Goal: Check status: Check status

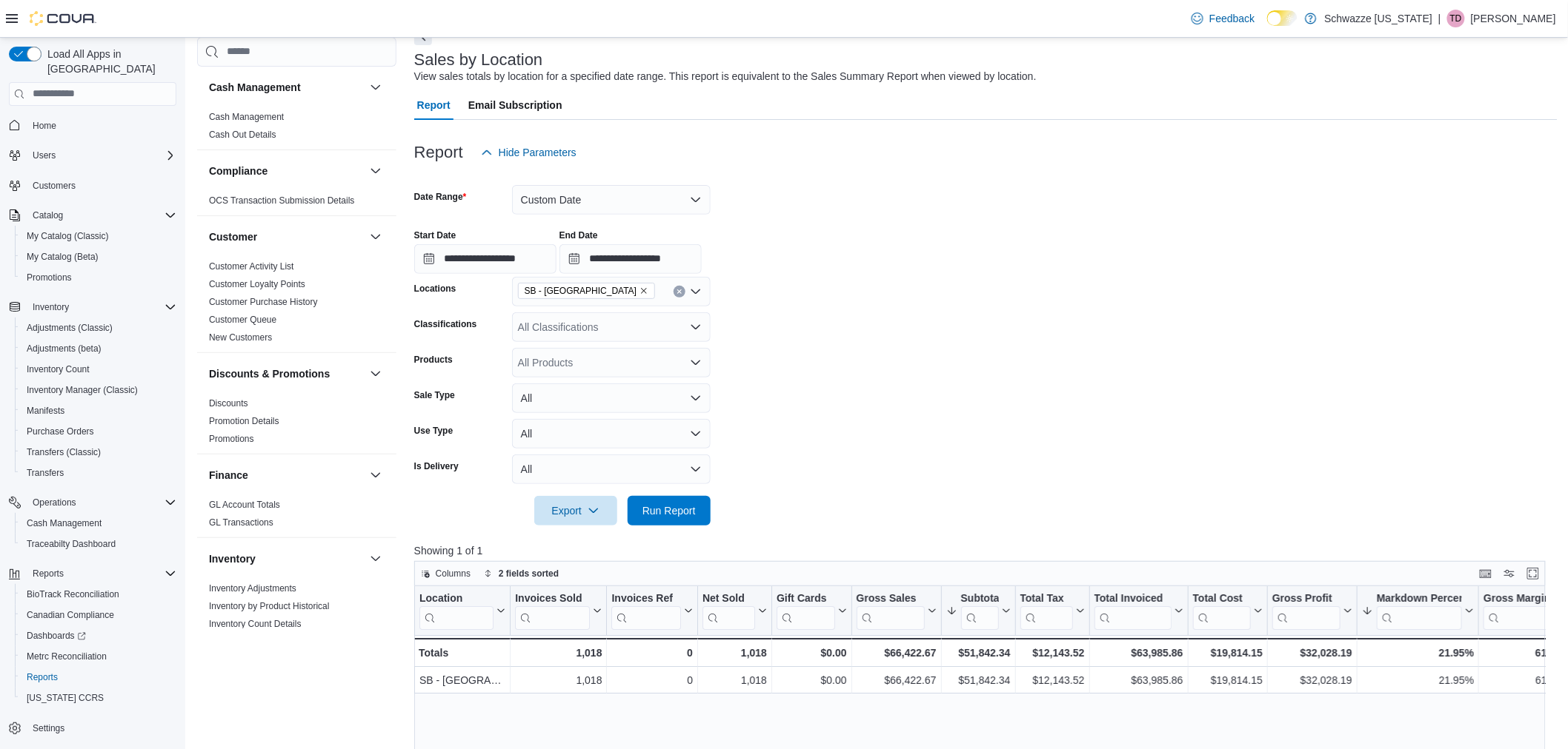
scroll to position [932, 0]
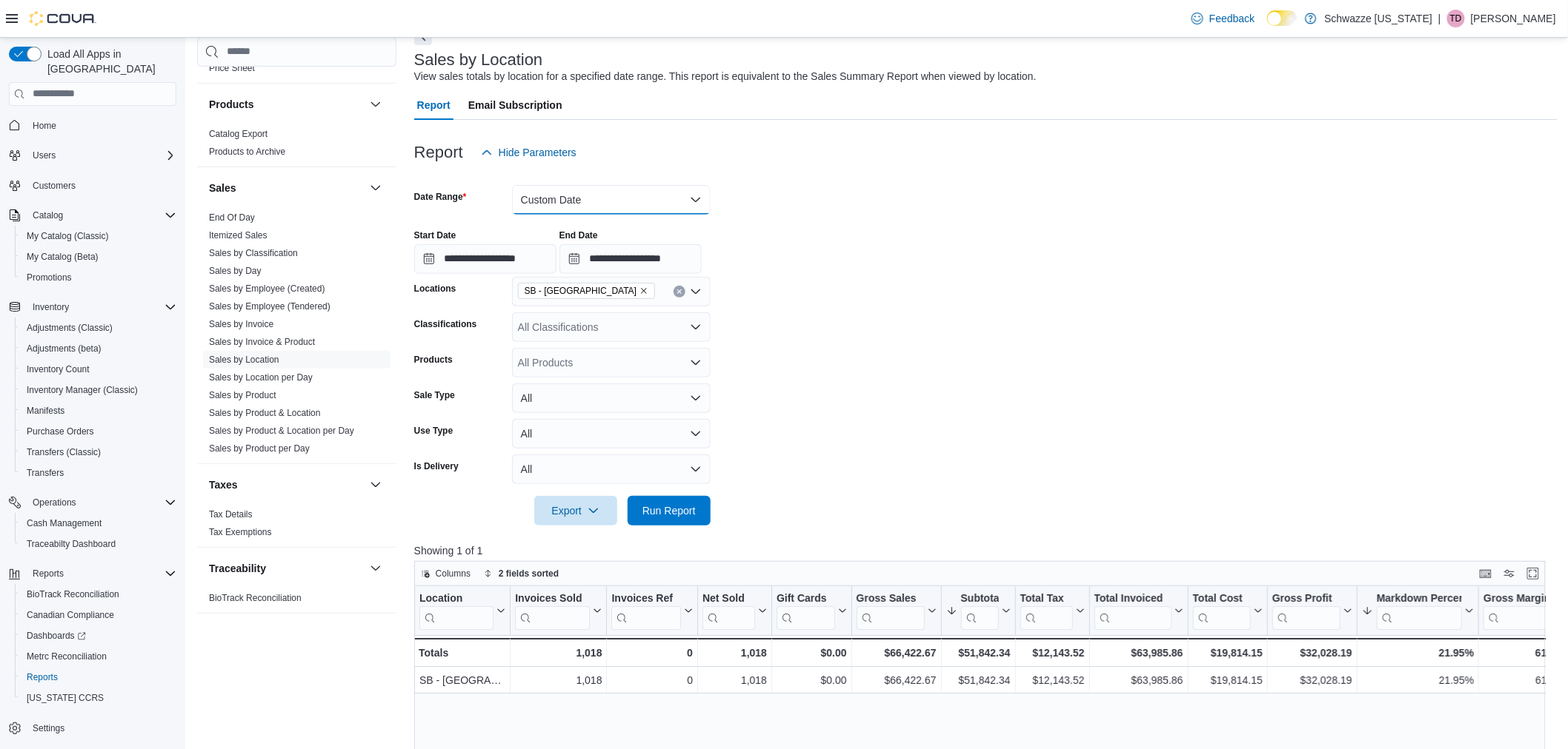
click at [531, 196] on button "Custom Date" at bounding box center [611, 199] width 199 height 29
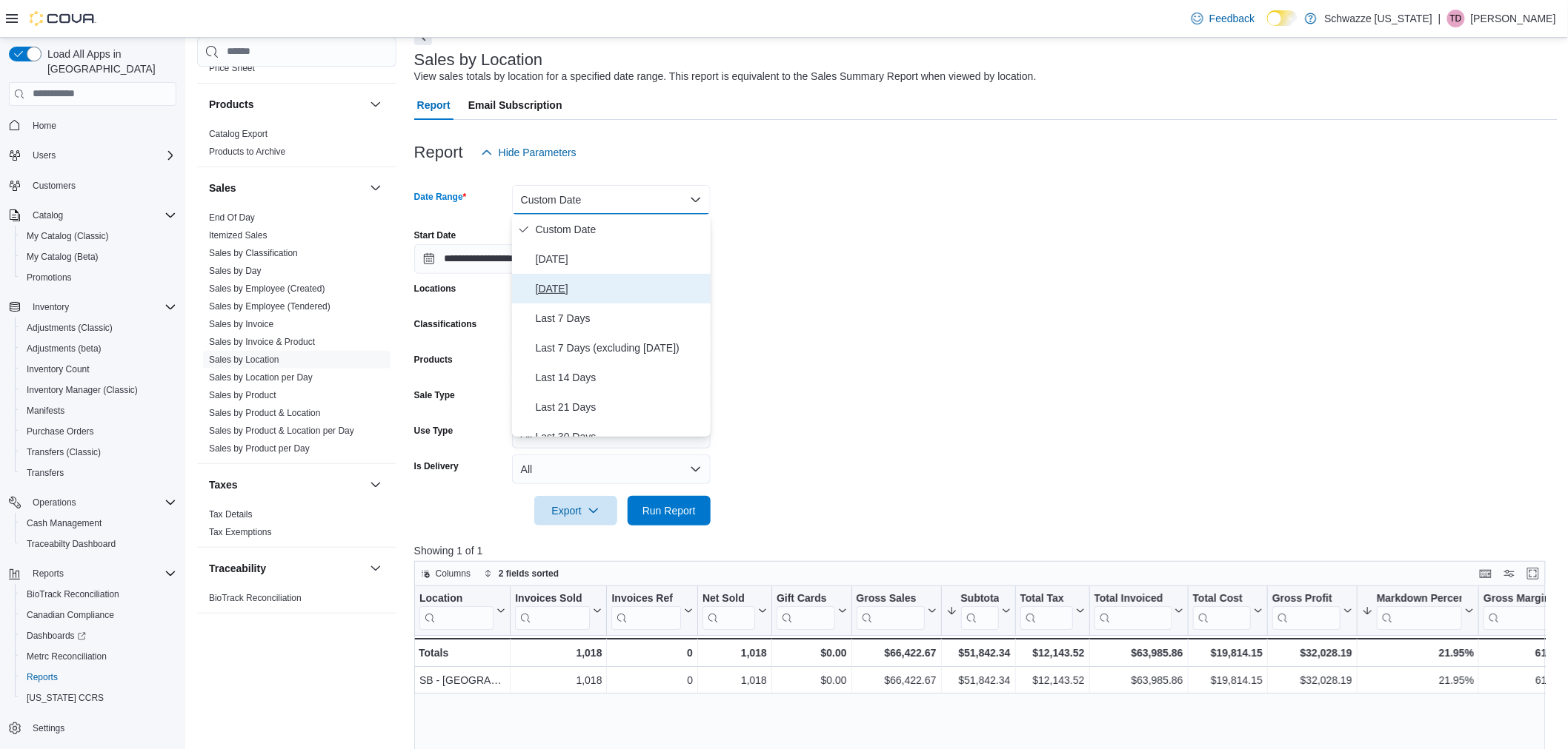
click at [600, 277] on button "[DATE]" at bounding box center [611, 289] width 199 height 29
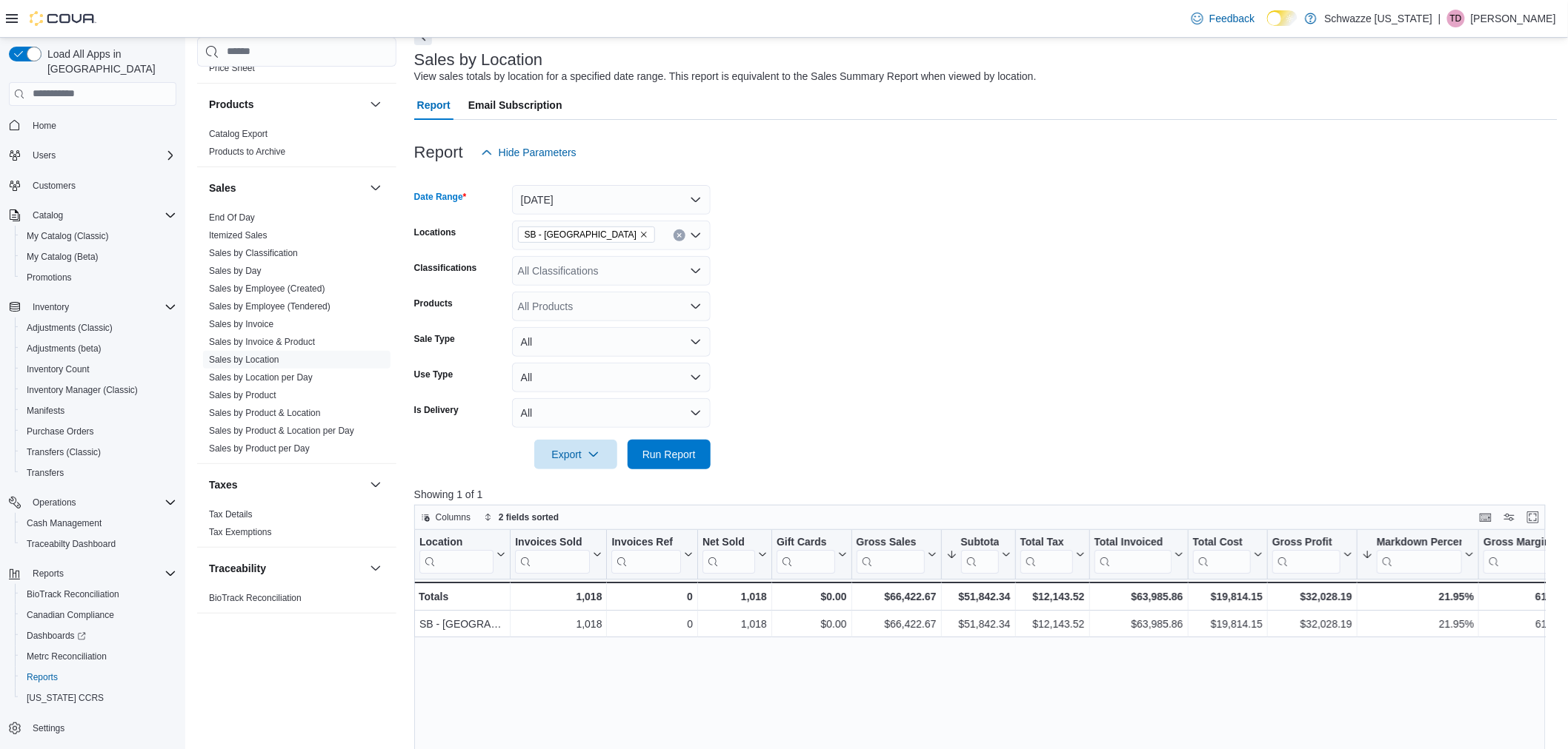
click at [639, 237] on icon "Remove SB - Brighton from selection in this group" at bounding box center [643, 235] width 9 height 9
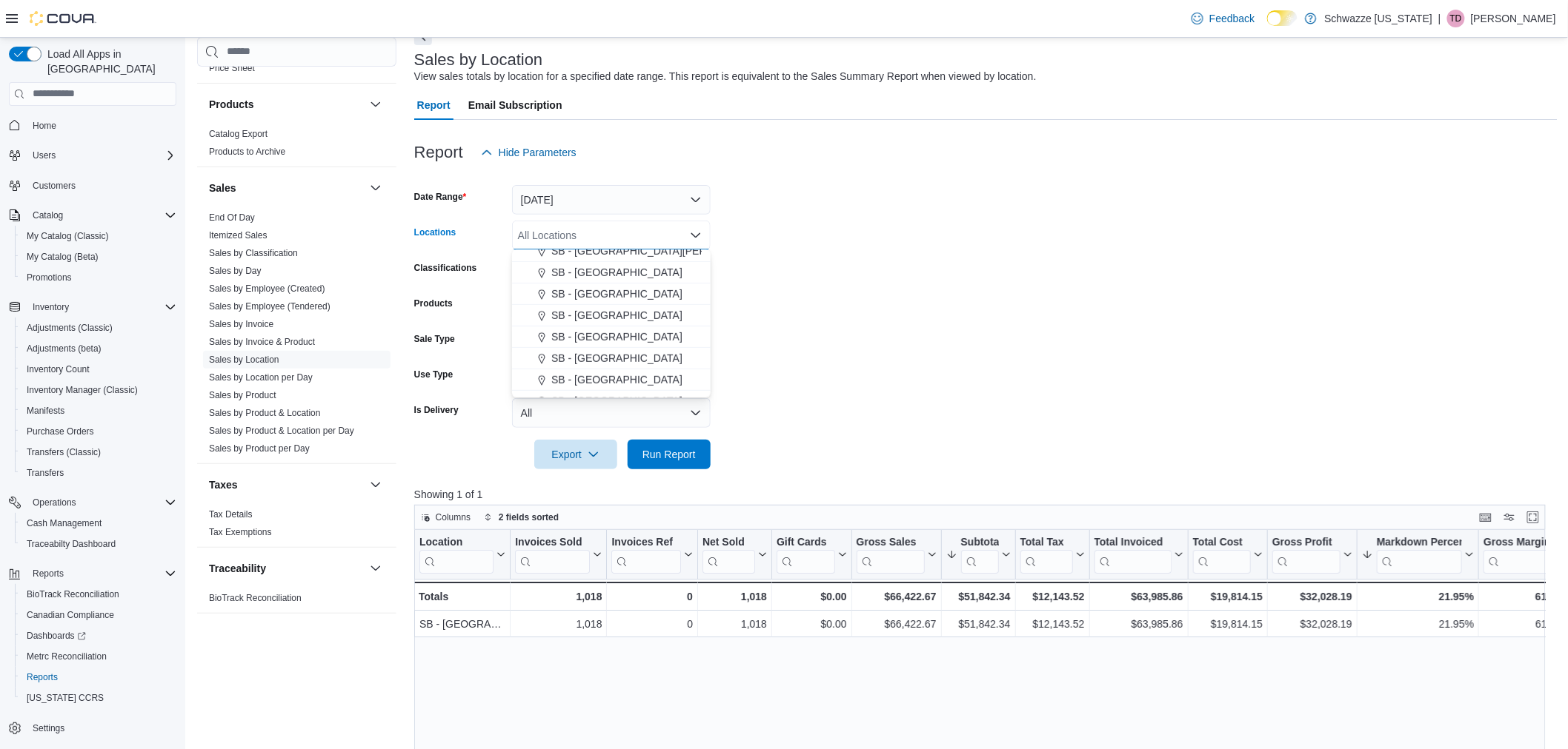
scroll to position [381, 0]
click at [611, 357] on span "SB - [GEOGRAPHIC_DATA]" at bounding box center [617, 351] width 131 height 15
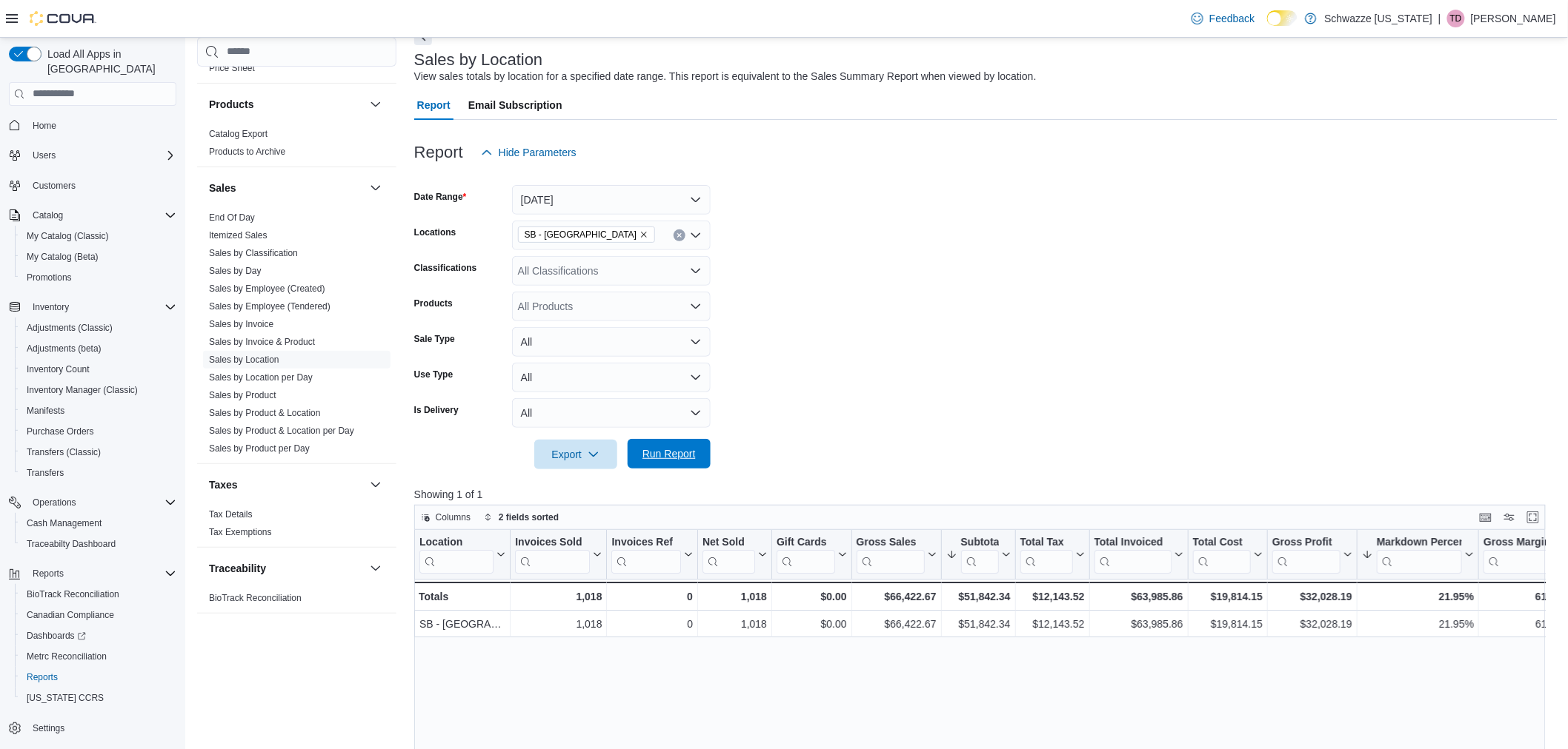
click at [680, 459] on span "Run Report" at bounding box center [669, 454] width 53 height 15
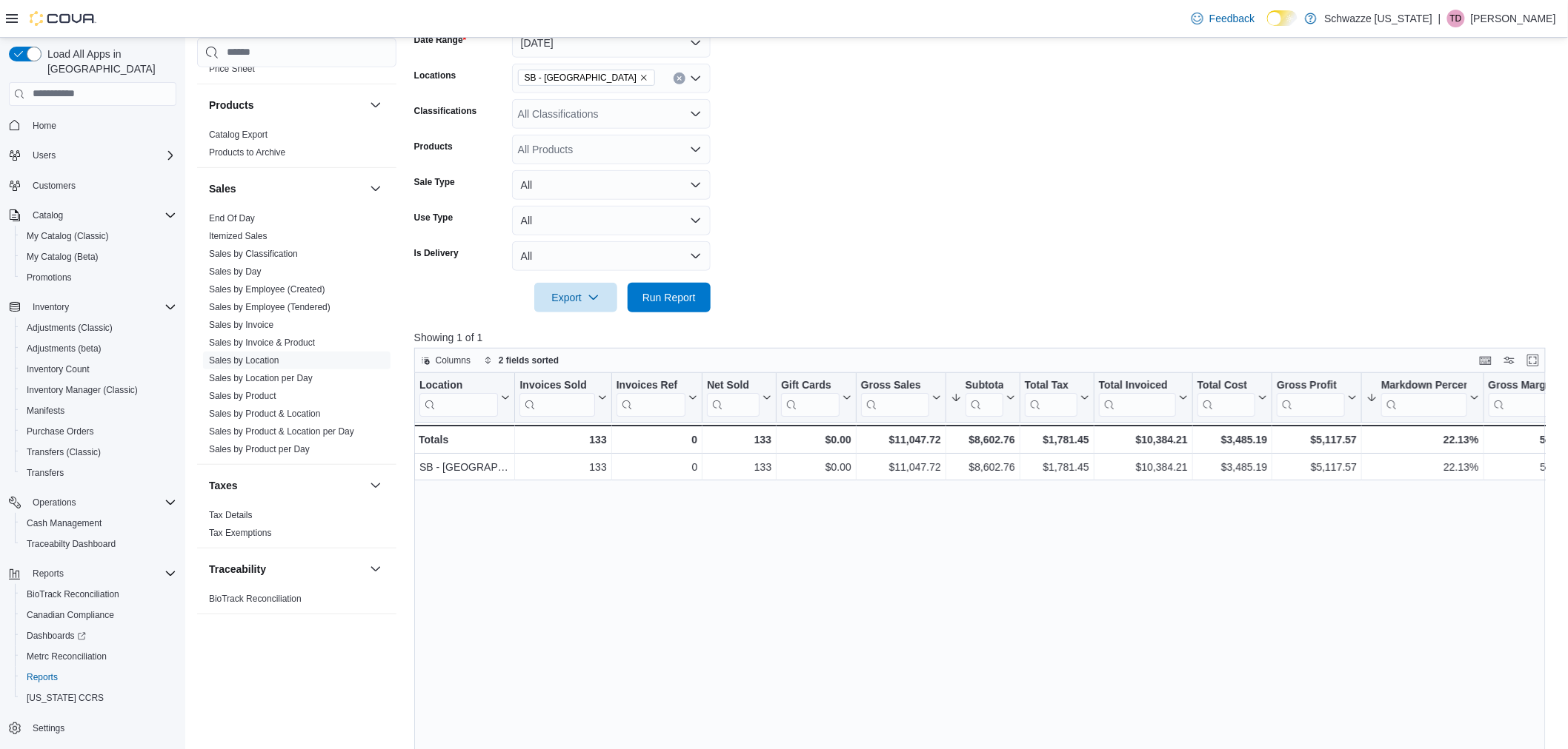
scroll to position [247, 0]
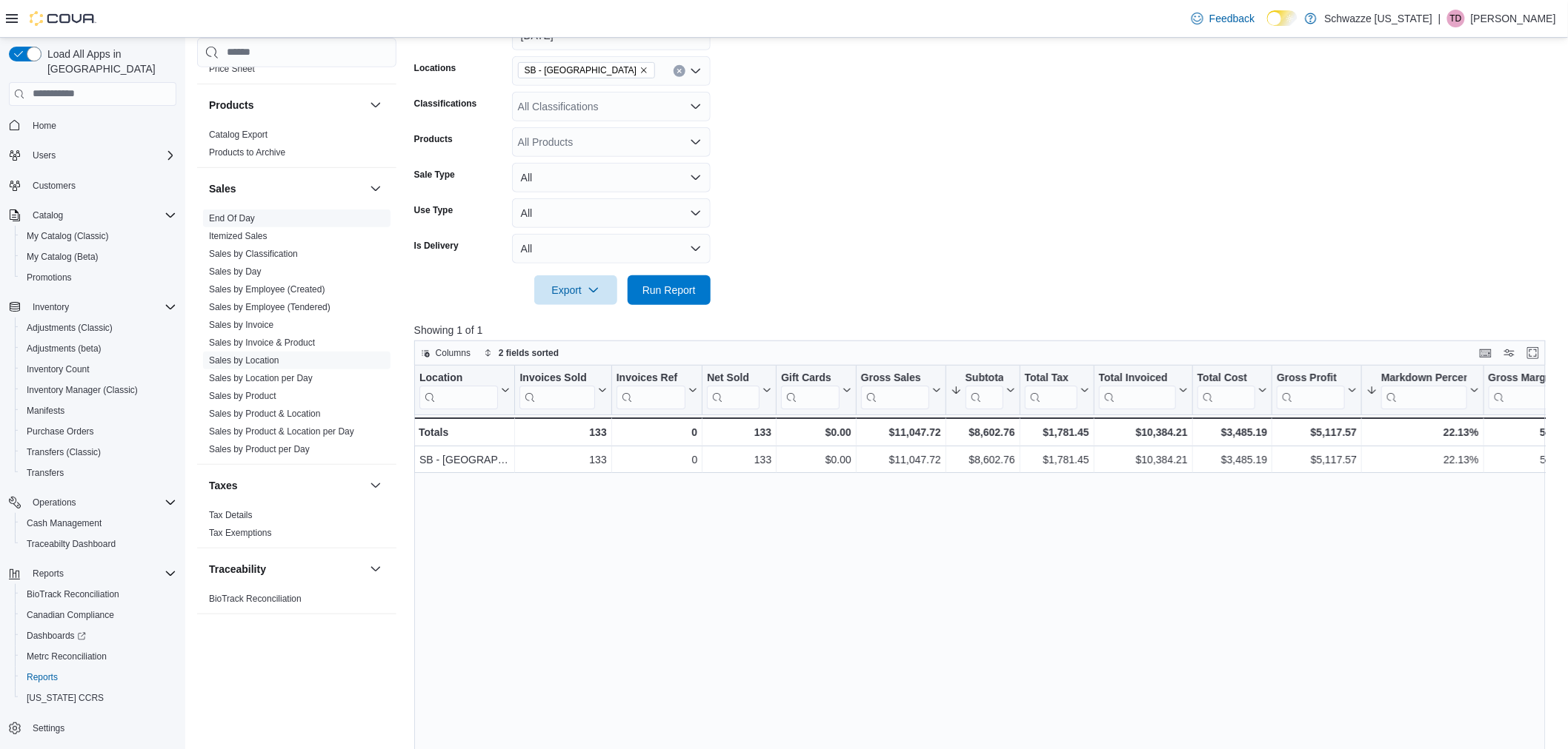
click at [232, 212] on link "End Of Day" at bounding box center [232, 217] width 46 height 10
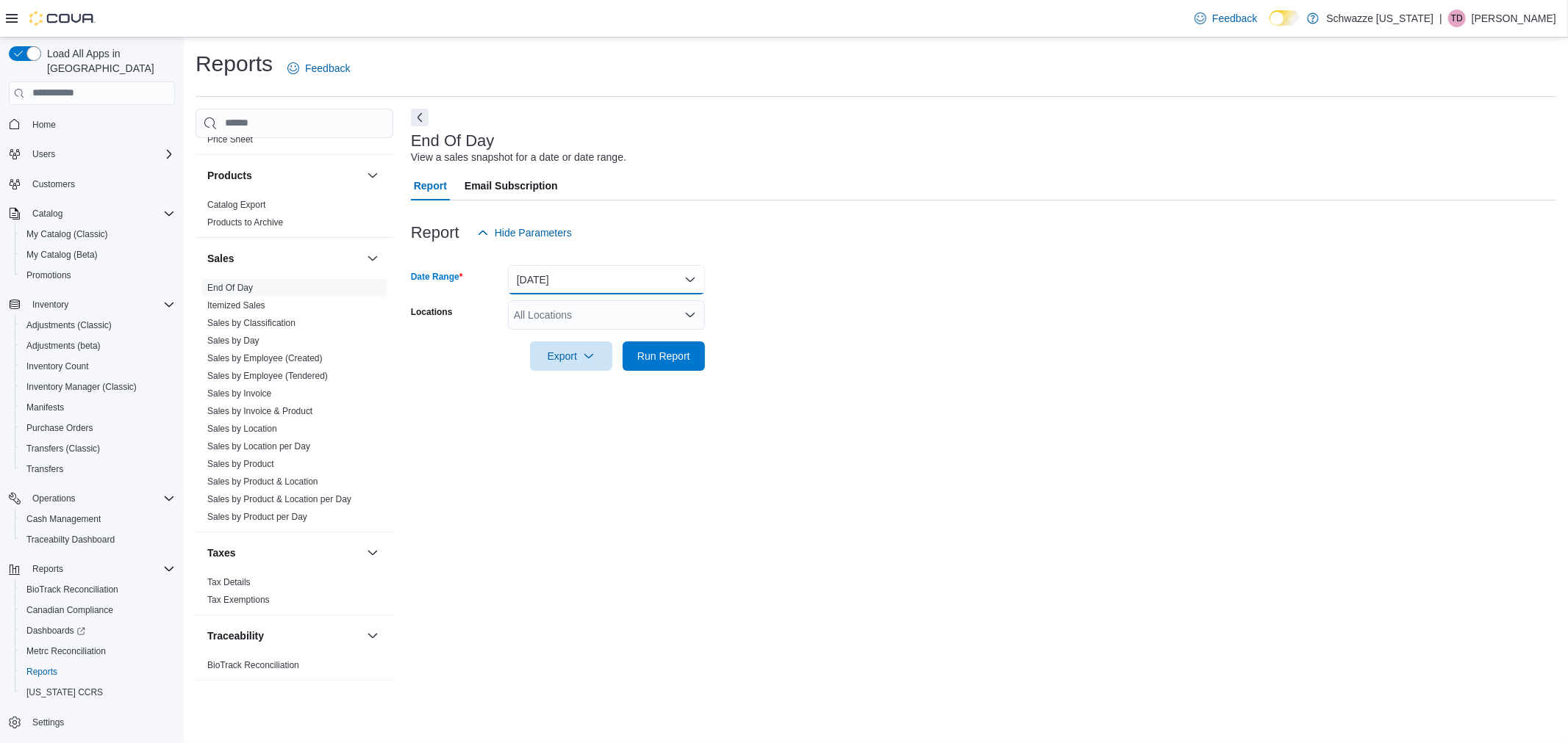
click at [613, 277] on button "[DATE]" at bounding box center [606, 280] width 197 height 29
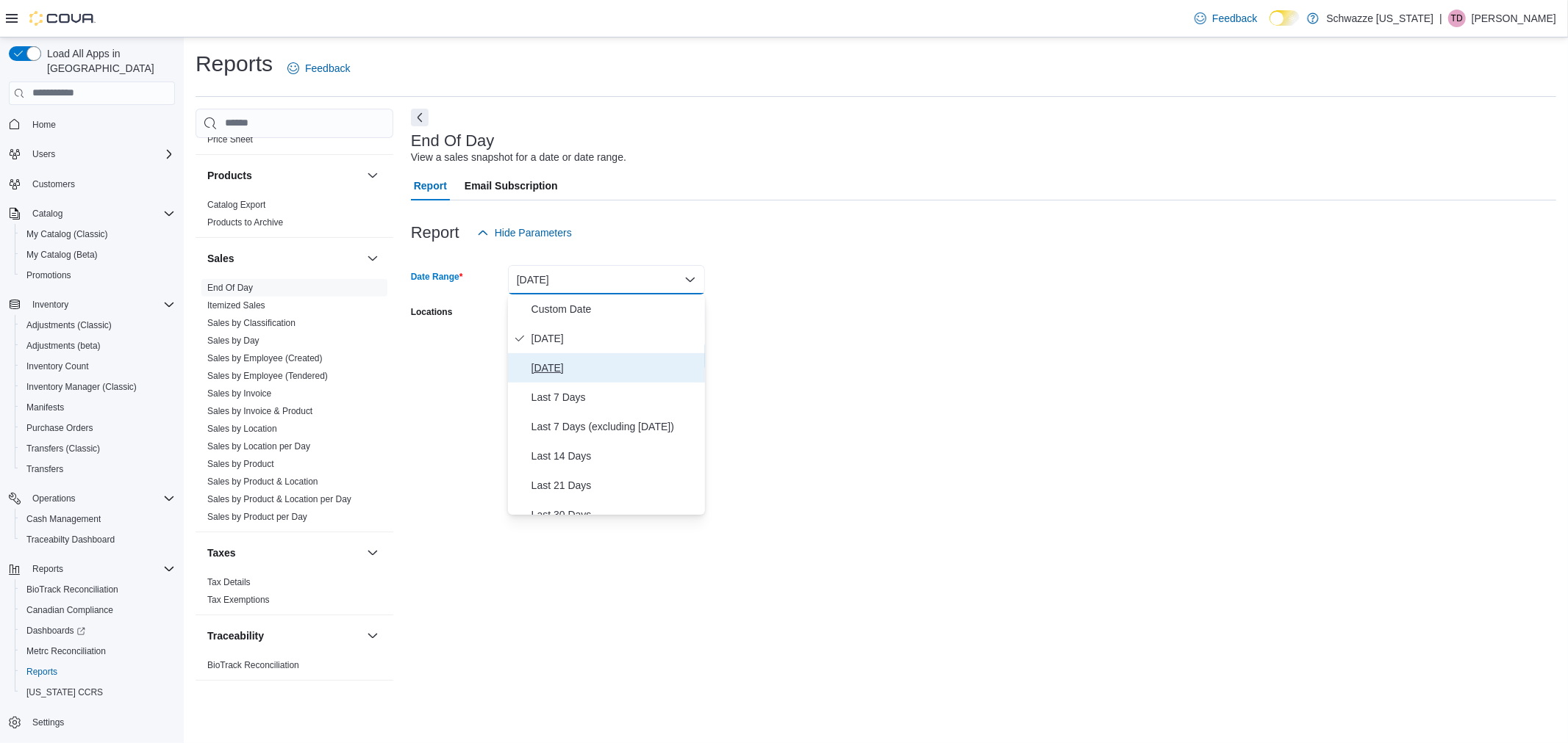
click at [620, 356] on button "[DATE]" at bounding box center [606, 367] width 197 height 29
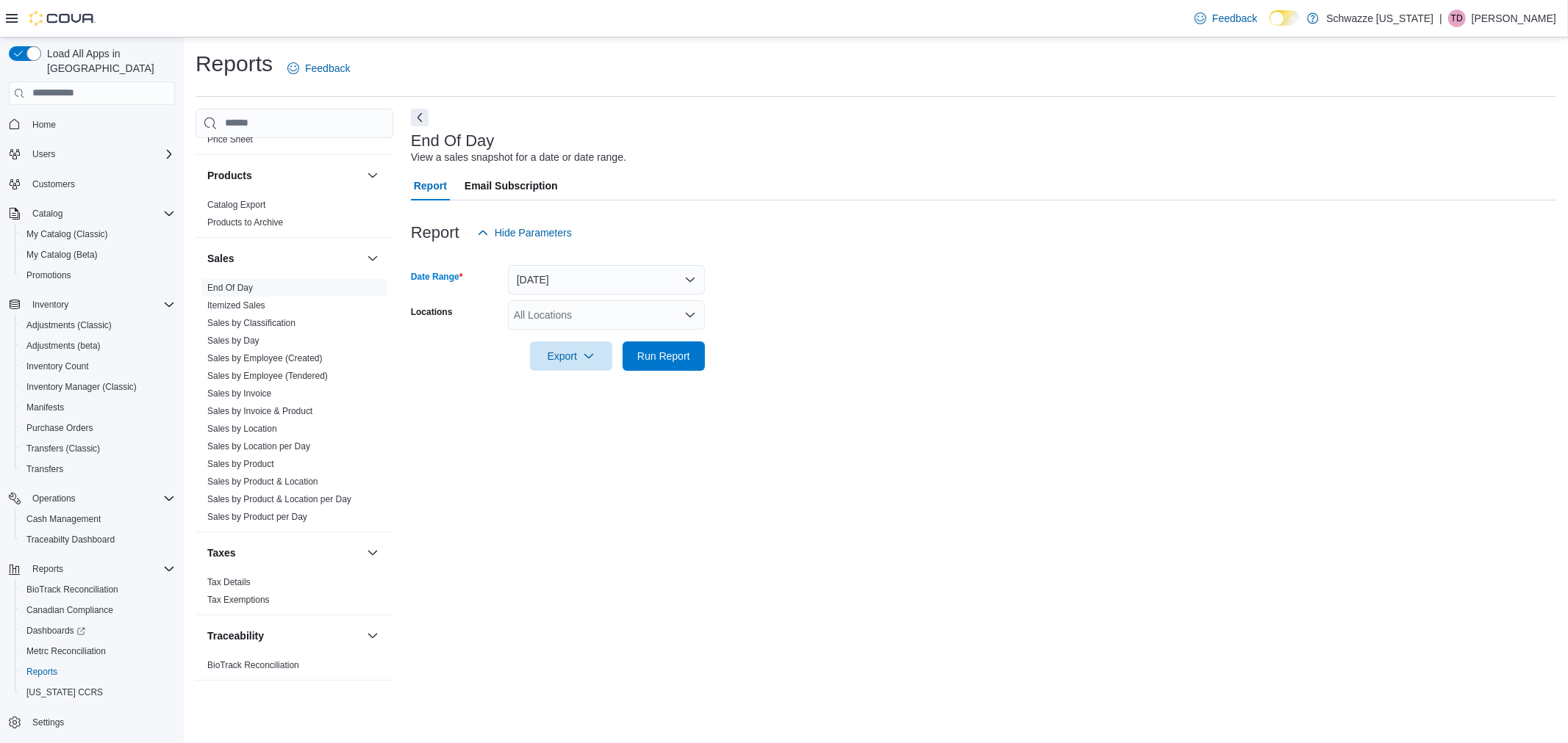
click at [614, 321] on div "All Locations" at bounding box center [606, 315] width 197 height 29
type input "***"
click at [626, 341] on div "SB - [GEOGRAPHIC_DATA]" at bounding box center [606, 340] width 180 height 15
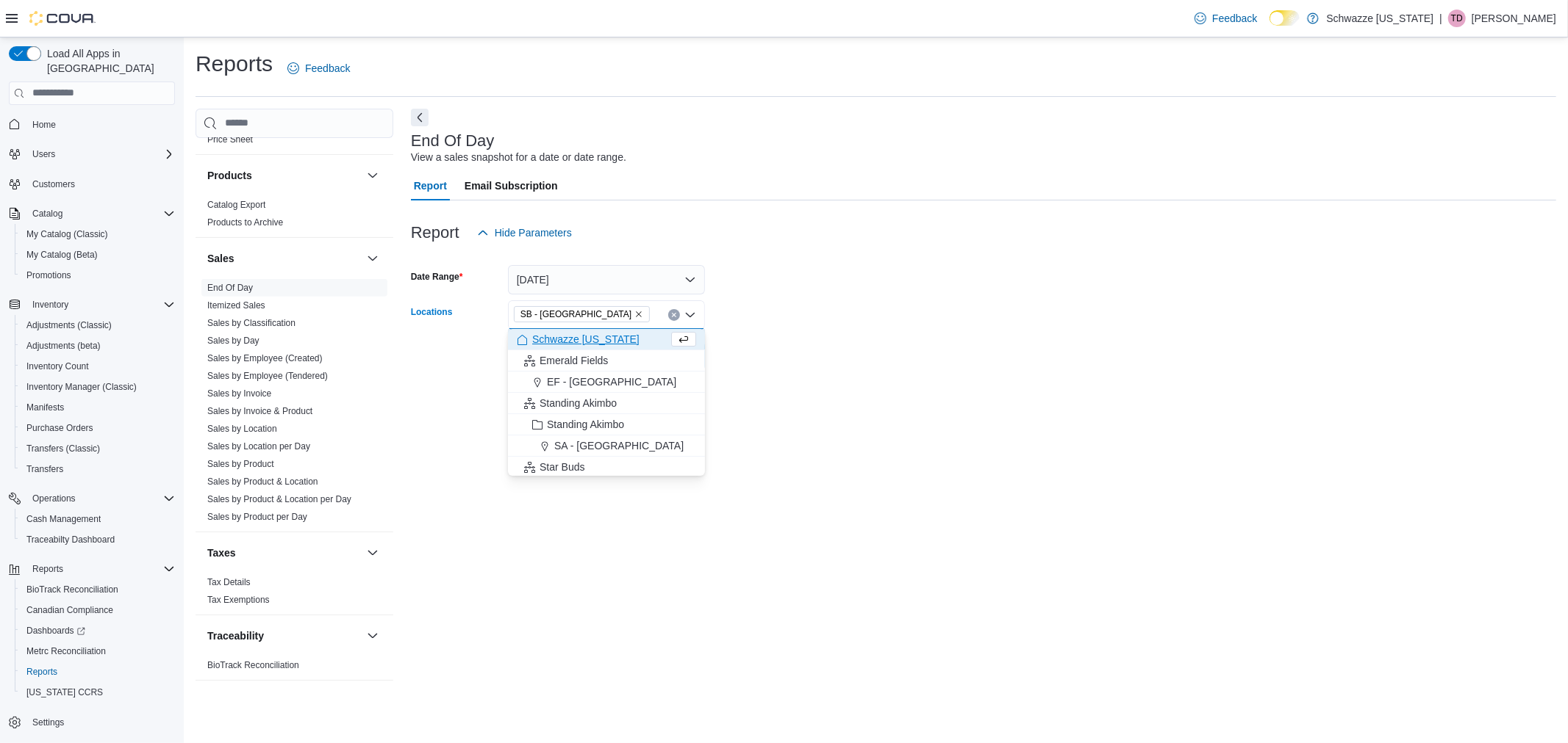
click at [724, 332] on div at bounding box center [983, 336] width 1145 height 12
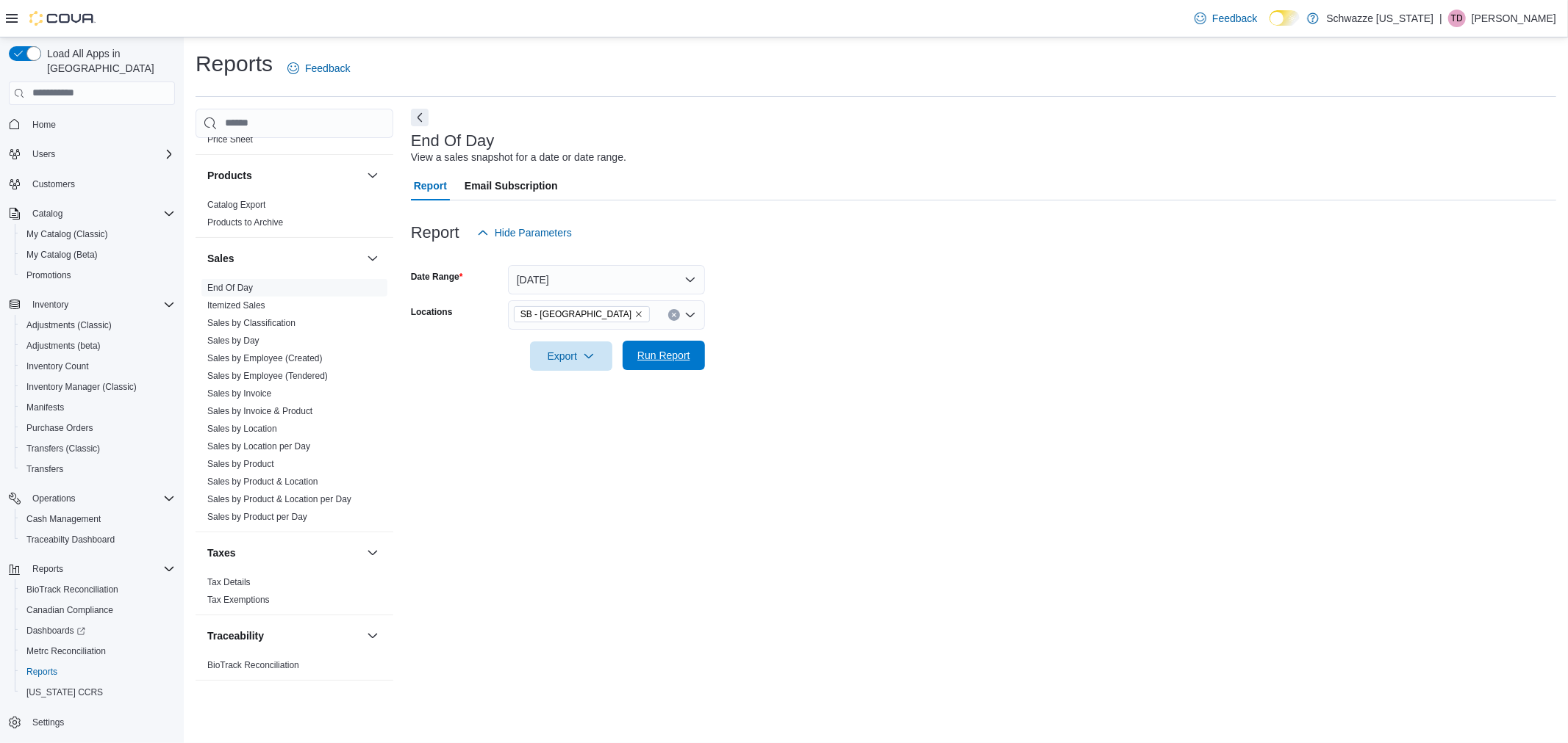
click at [688, 350] on span "Run Report" at bounding box center [663, 356] width 53 height 15
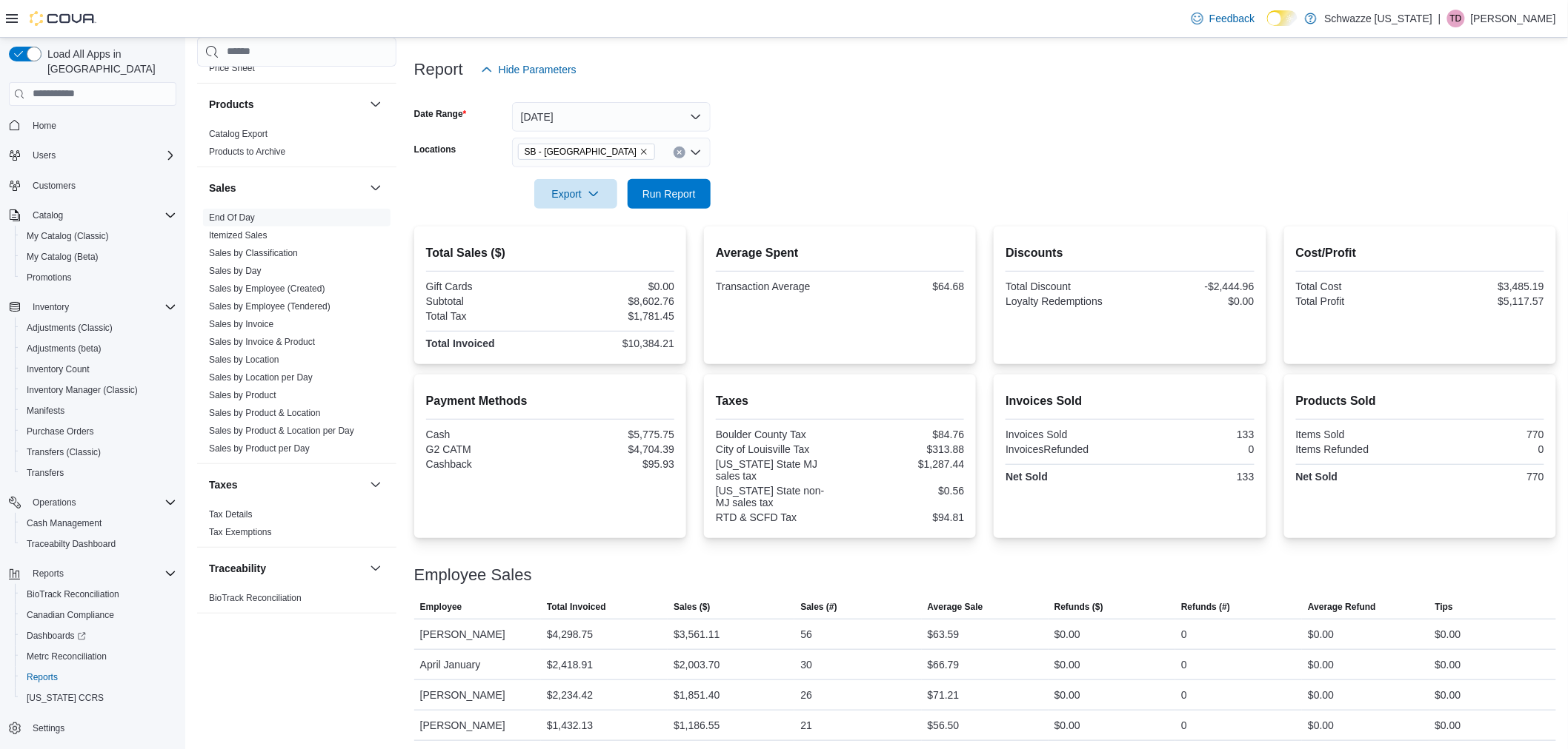
scroll to position [168, 0]
